Goal: Information Seeking & Learning: Compare options

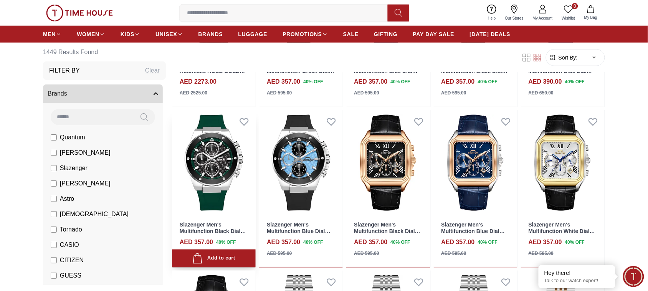
scroll to position [192, 0]
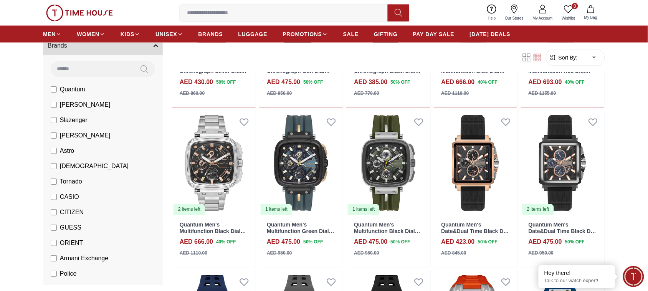
scroll to position [96, 0]
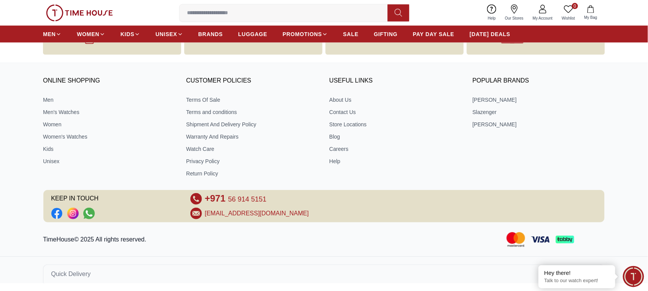
scroll to position [331, 0]
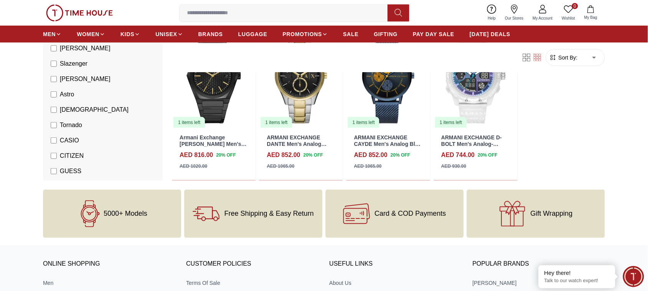
scroll to position [288, 0]
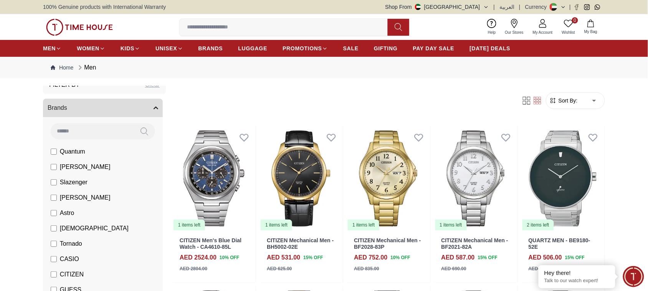
scroll to position [96, 0]
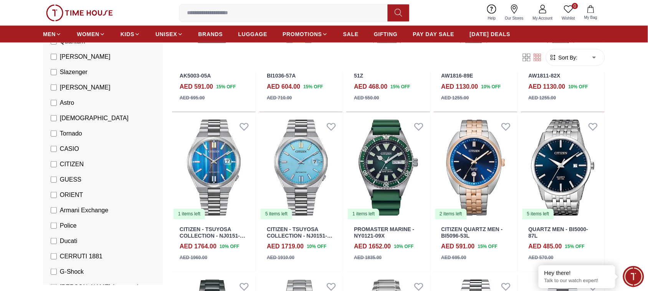
scroll to position [336, 0]
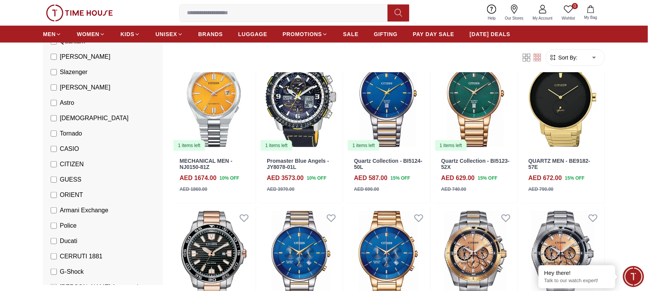
scroll to position [1056, 0]
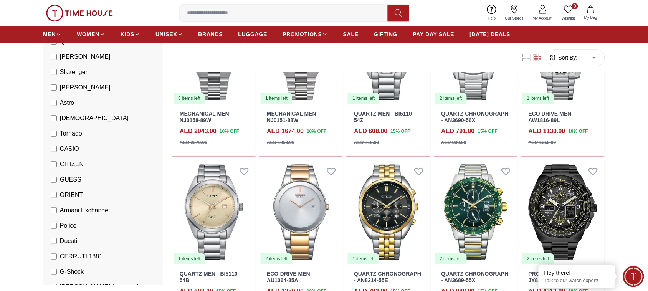
scroll to position [1583, 0]
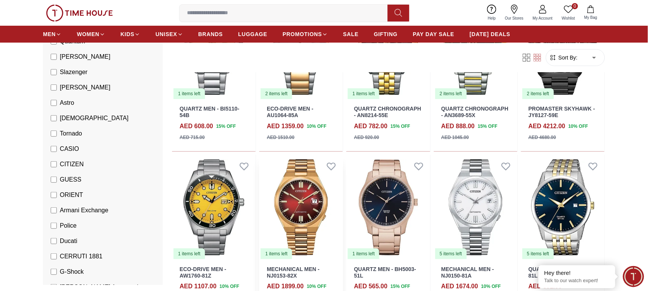
scroll to position [1775, 0]
